Goal: Task Accomplishment & Management: Use online tool/utility

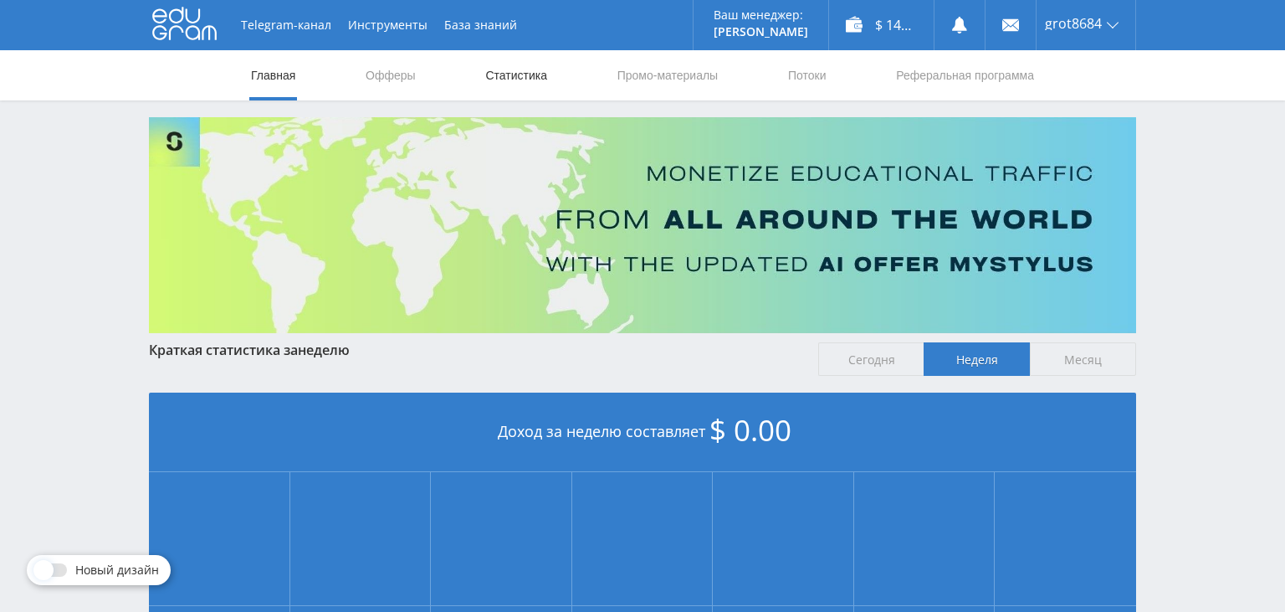
click at [521, 72] on link "Статистика" at bounding box center [516, 75] width 65 height 50
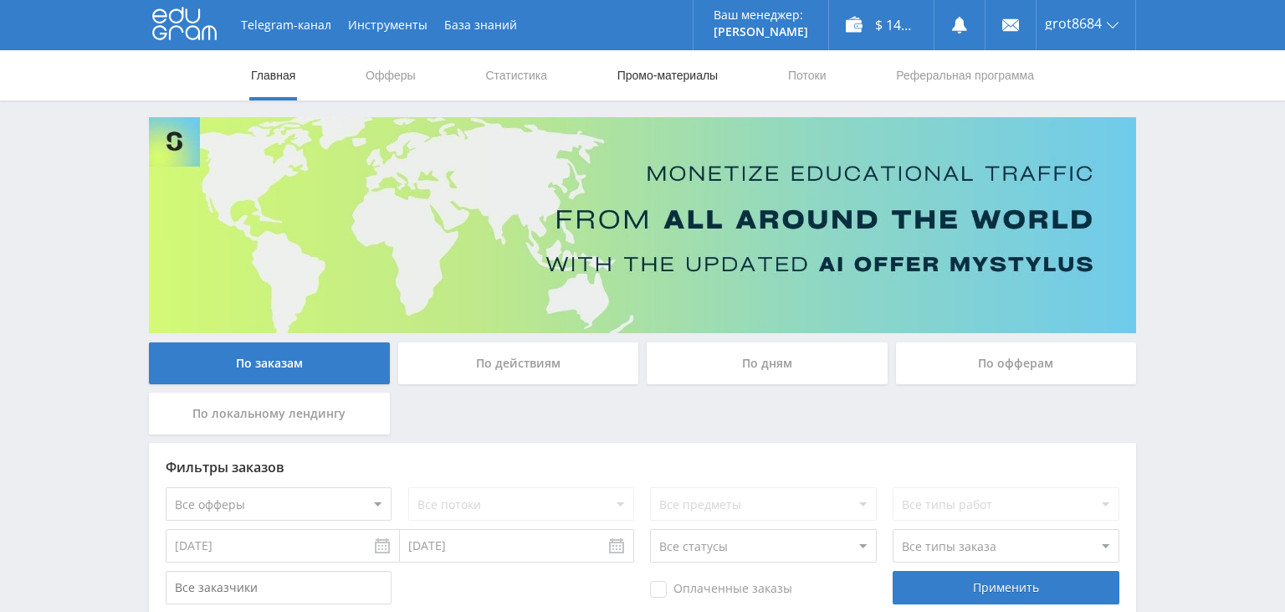
click at [669, 72] on link "Промо-материалы" at bounding box center [668, 75] width 104 height 50
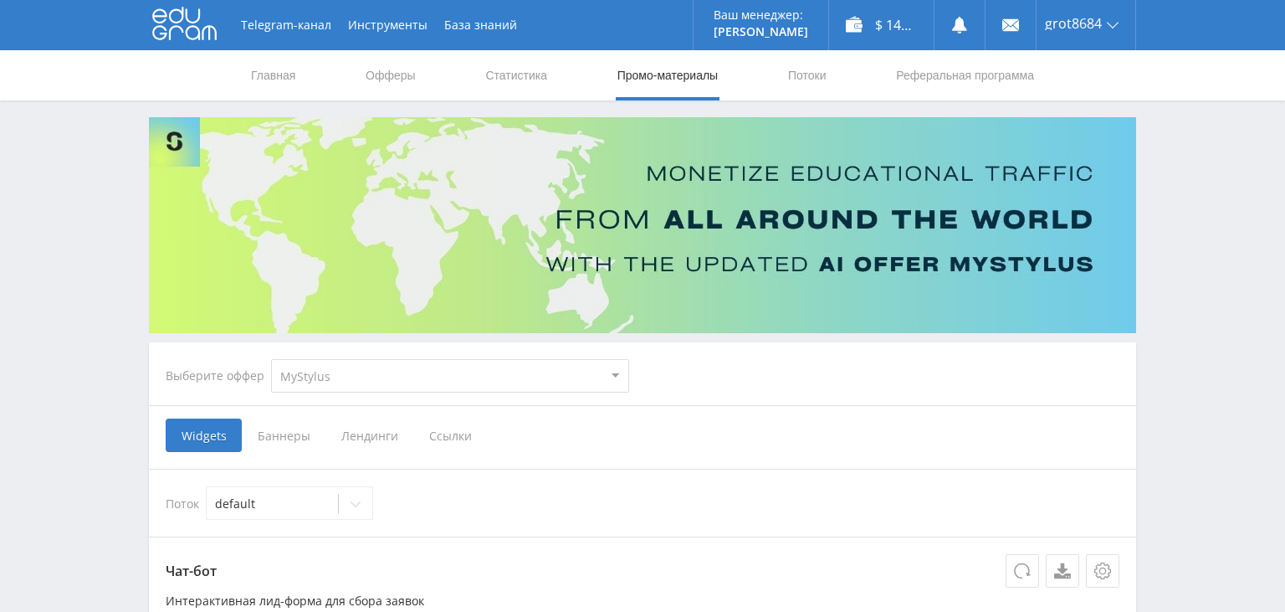
click at [271, 359] on select "MyStylus MyStylus - Revshare Кампус AI Studybay Автор24 Studybay [GEOGRAPHIC_DA…" at bounding box center [450, 375] width 358 height 33
select select "2"
click option "Studybay" at bounding box center [0, 0] width 0 height 0
select select "2"
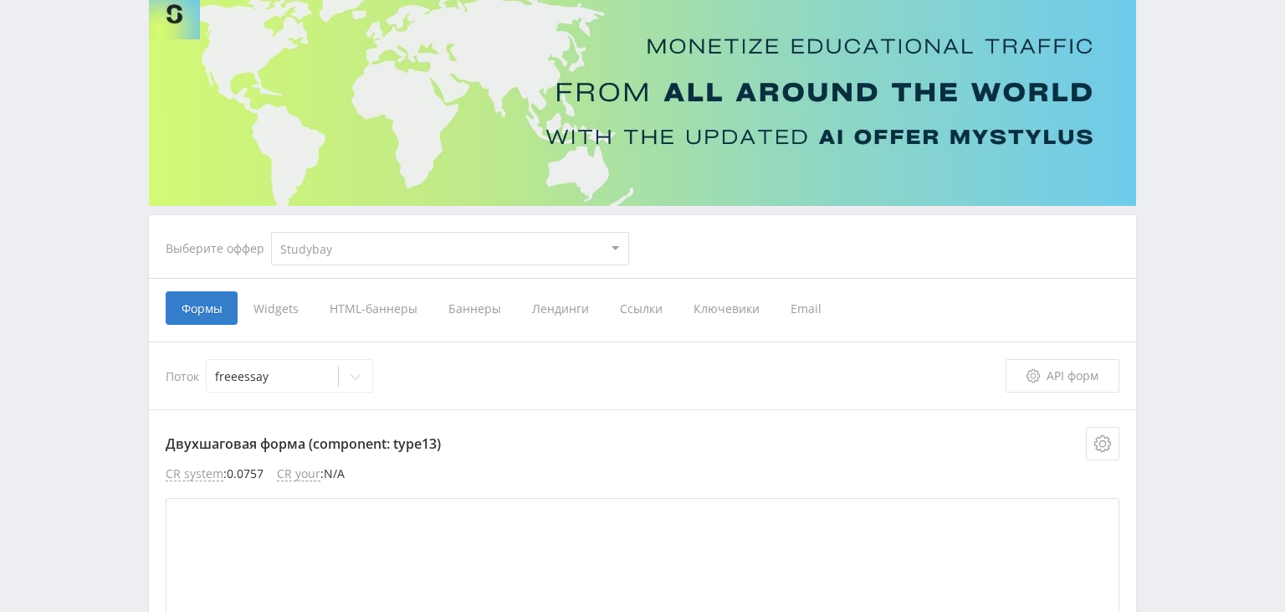
scroll to position [264, 0]
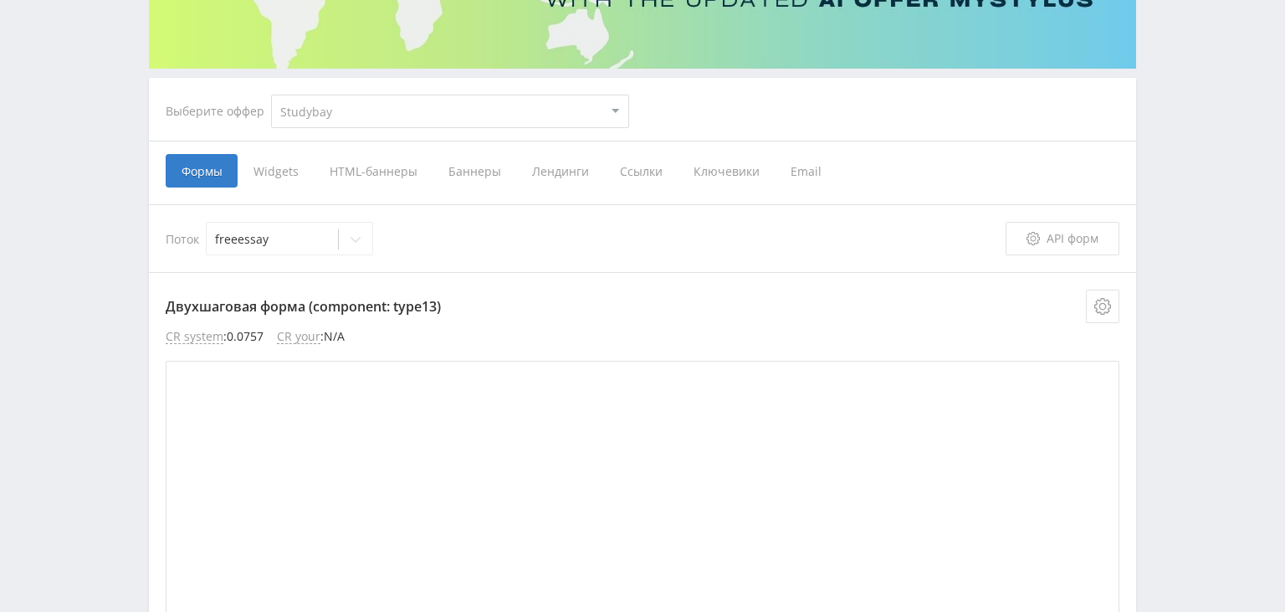
click at [576, 163] on span "Лендинги" at bounding box center [560, 170] width 88 height 33
click at [567, 174] on span "Лендинги" at bounding box center [560, 170] width 88 height 33
click at [0, 0] on input "Лендинги" at bounding box center [0, 0] width 0 height 0
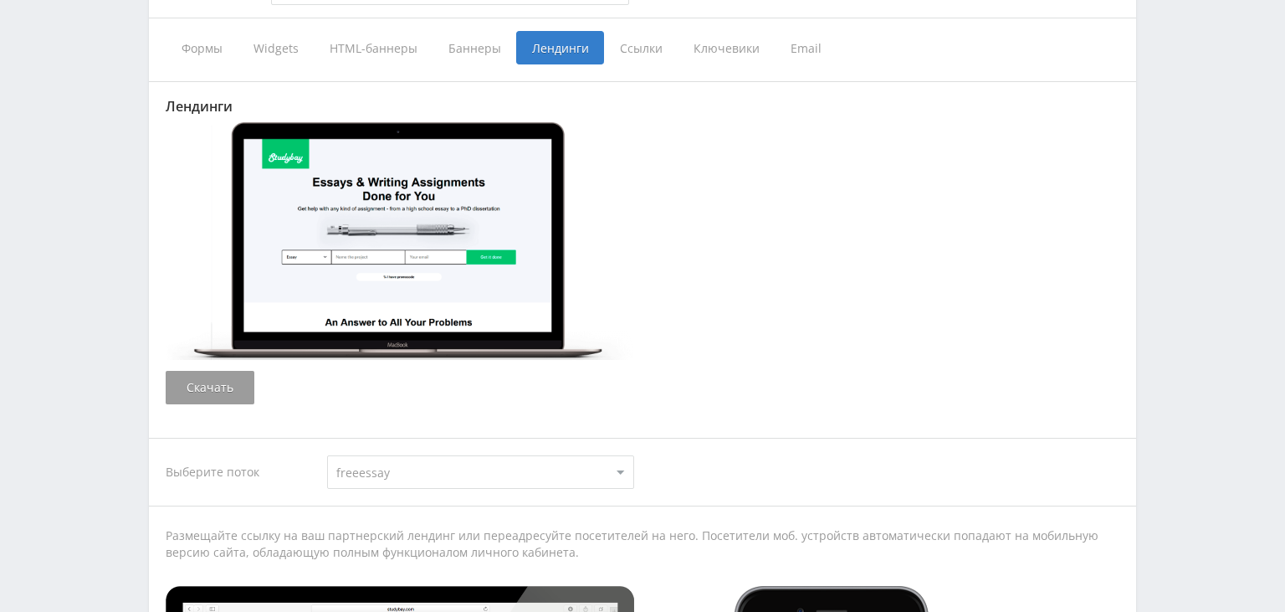
scroll to position [618, 0]
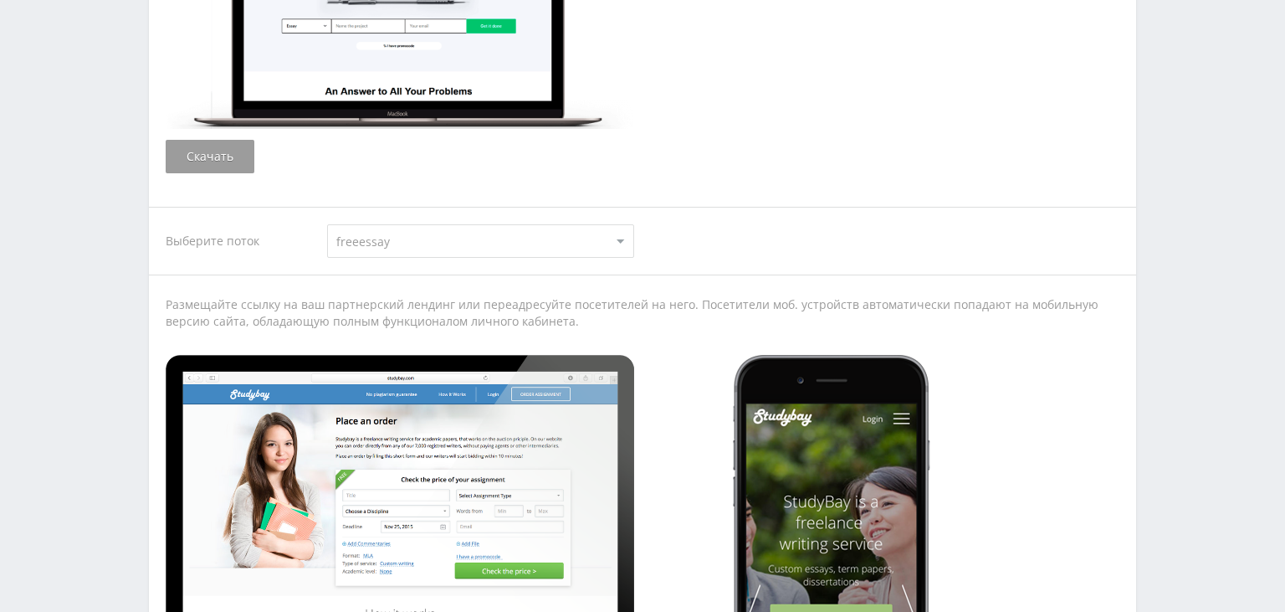
click at [327, 224] on select "freeessay essayhelper default" at bounding box center [480, 240] width 307 height 33
click at [517, 240] on select "freeessay essayhelper default" at bounding box center [480, 240] width 307 height 33
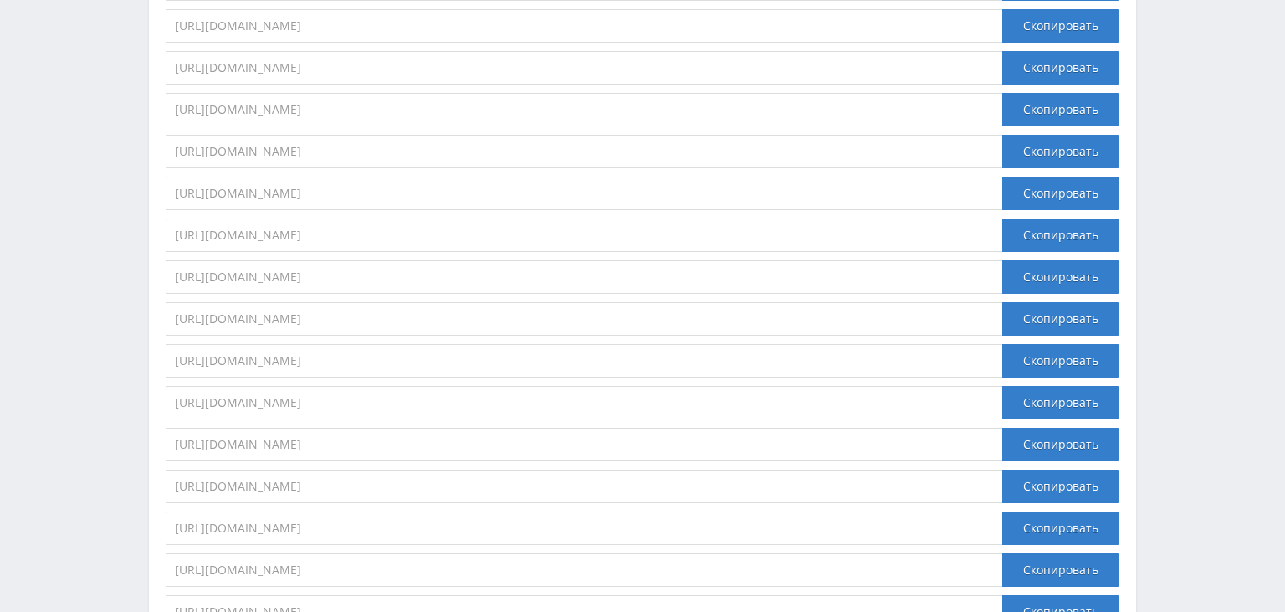
scroll to position [4296, 0]
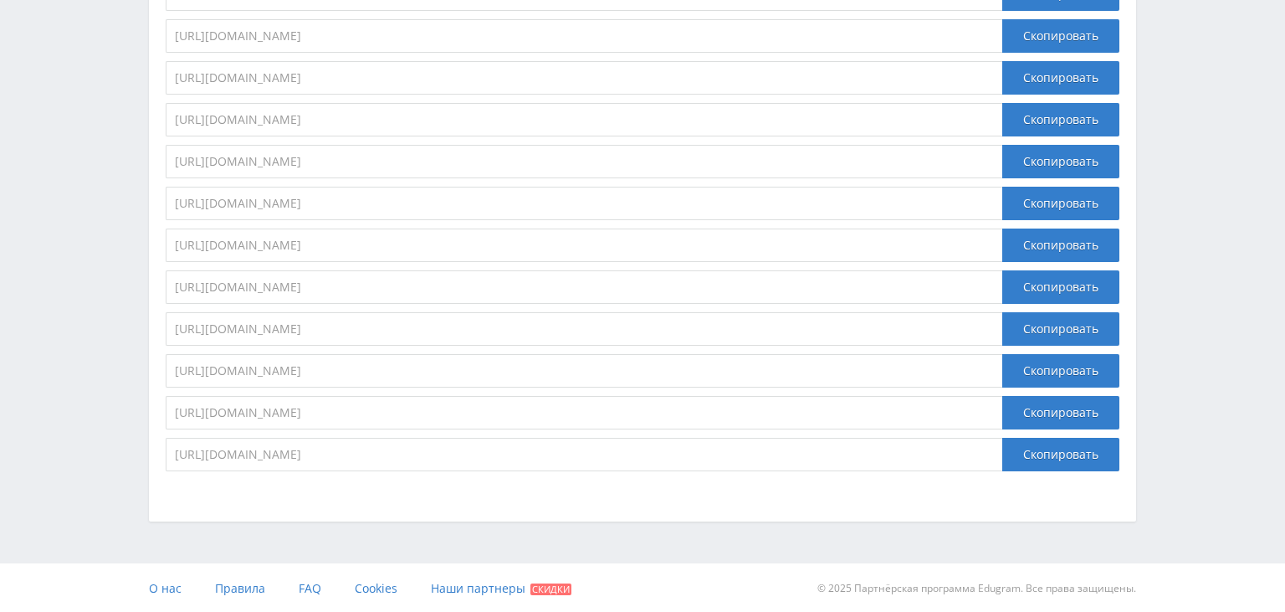
drag, startPoint x: 174, startPoint y: 412, endPoint x: 694, endPoint y: 403, distance: 519.8
click at [694, 403] on input "[URL][DOMAIN_NAME]" at bounding box center [584, 412] width 837 height 33
